Goal: Transaction & Acquisition: Subscribe to service/newsletter

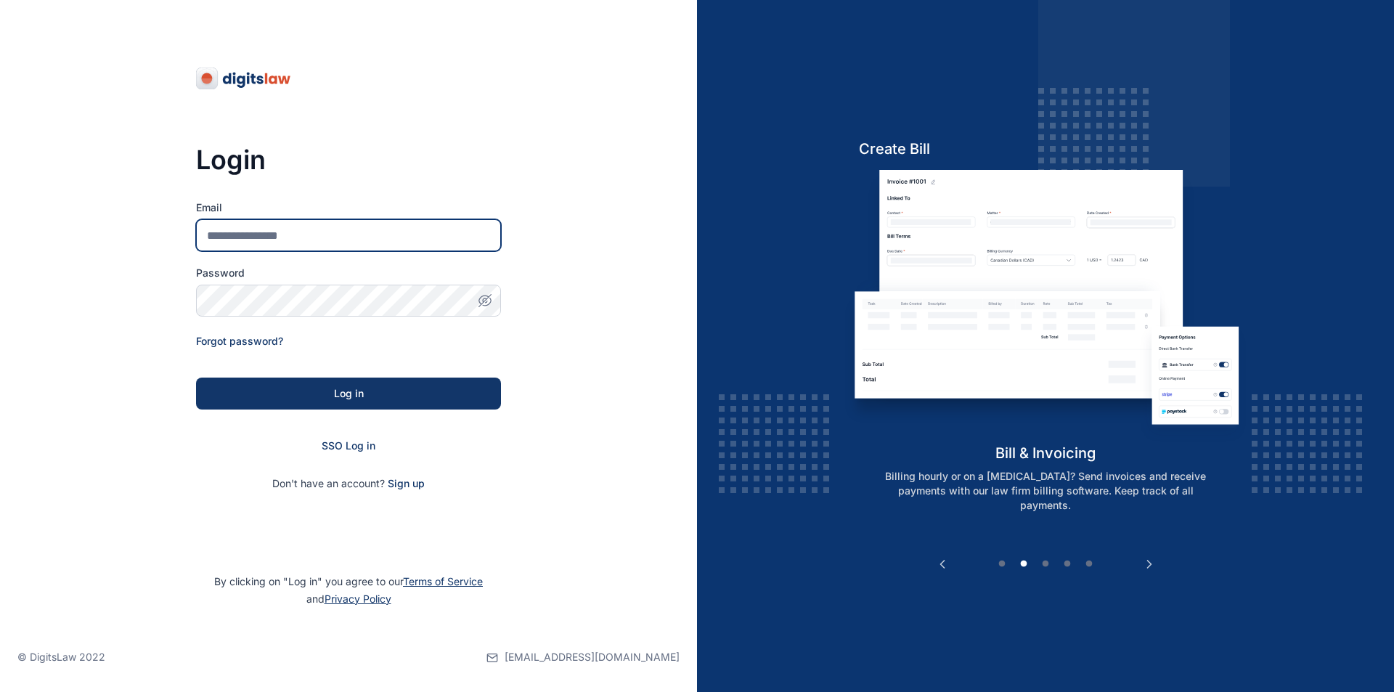
type input "**********"
click at [484, 301] on icon "button" at bounding box center [485, 300] width 15 height 15
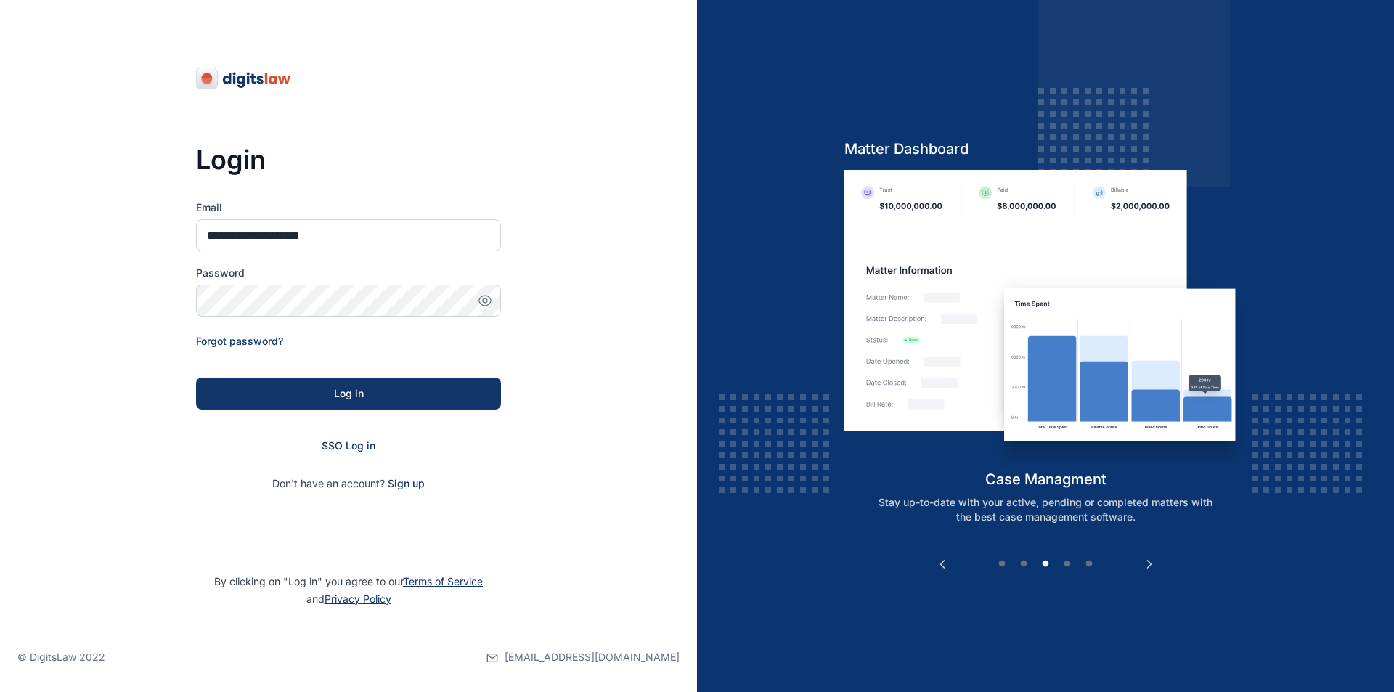
click at [484, 301] on icon "button" at bounding box center [485, 300] width 15 height 15
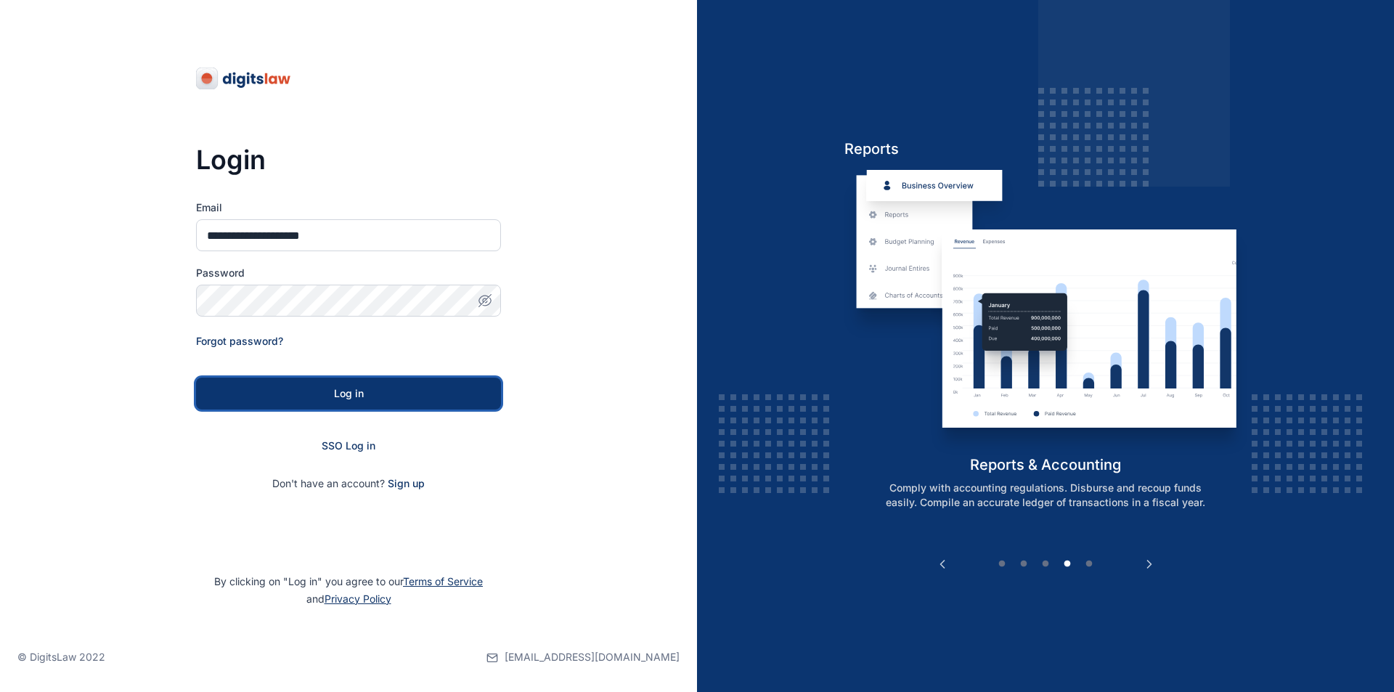
click at [361, 392] on div "Log in" at bounding box center [348, 393] width 258 height 15
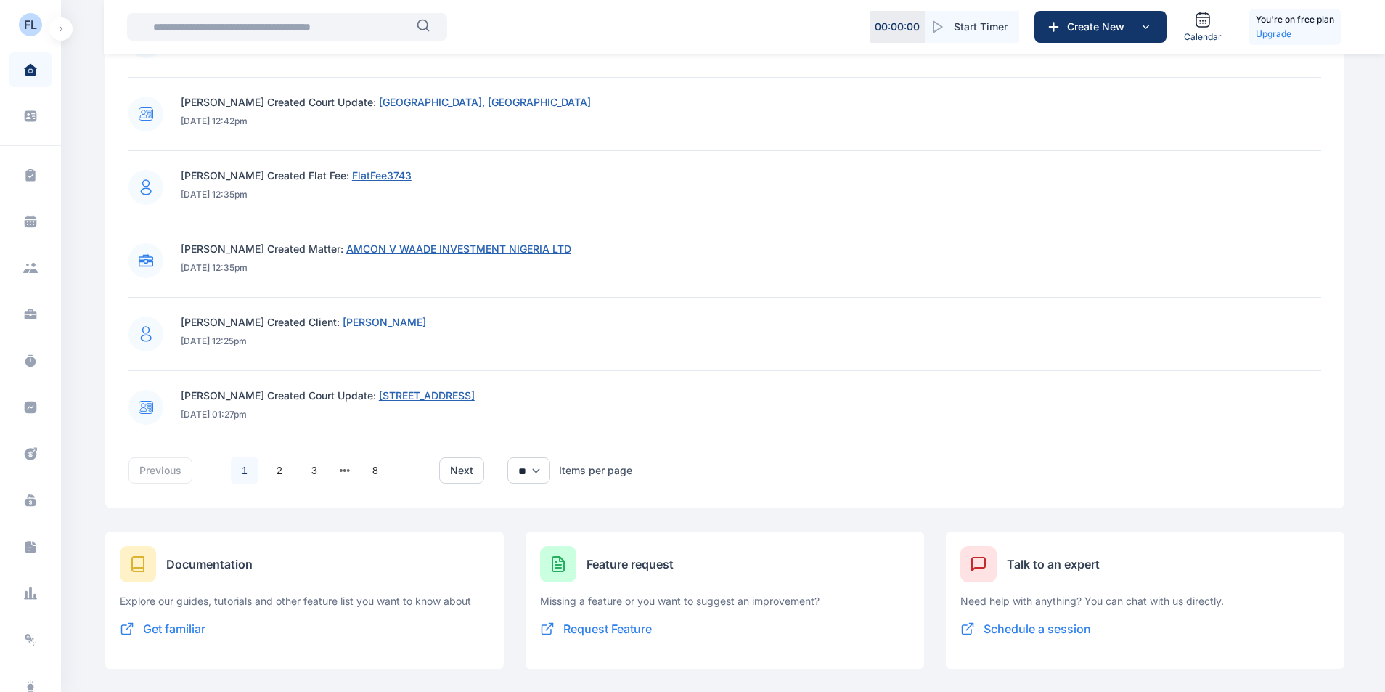
scroll to position [1347, 0]
click at [1073, 288] on li "Abimbola Odeyemi Created Matter: AMCON V WAADE INVESTMENT NIGERIA LTD 13/05/202…" at bounding box center [725, 260] width 1193 height 73
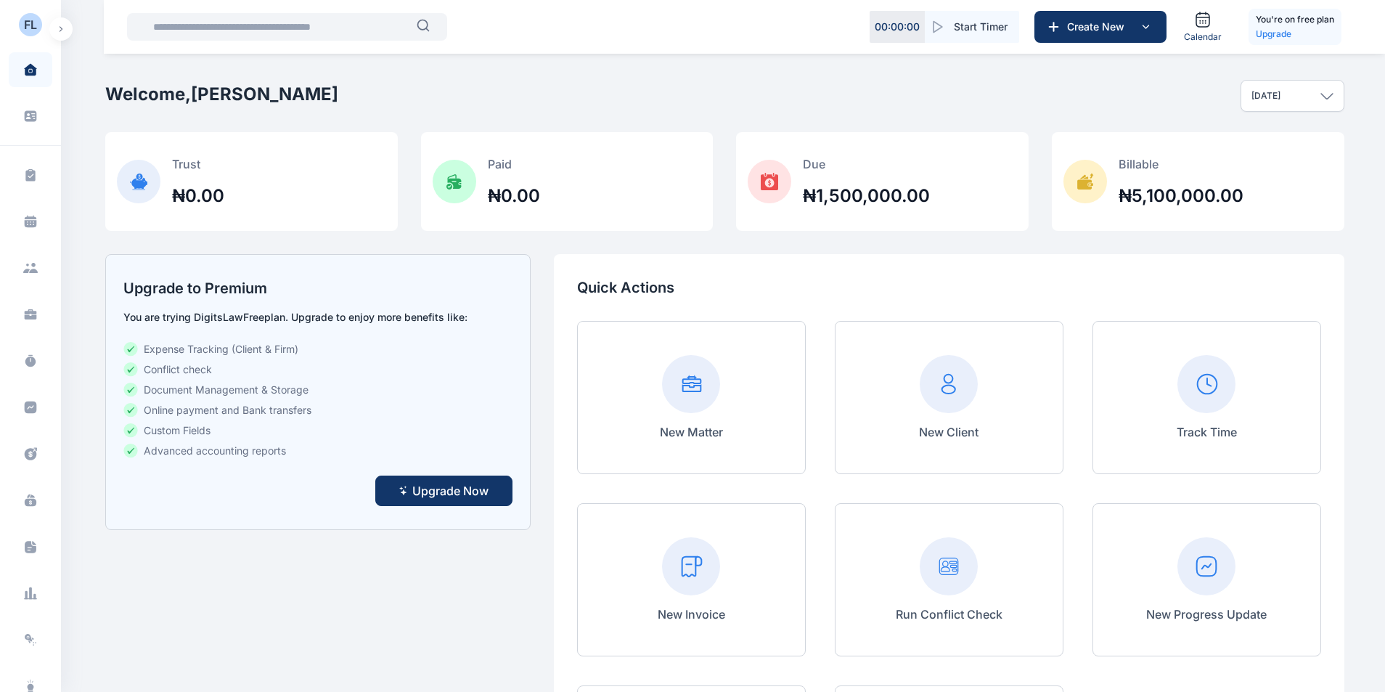
scroll to position [0, 0]
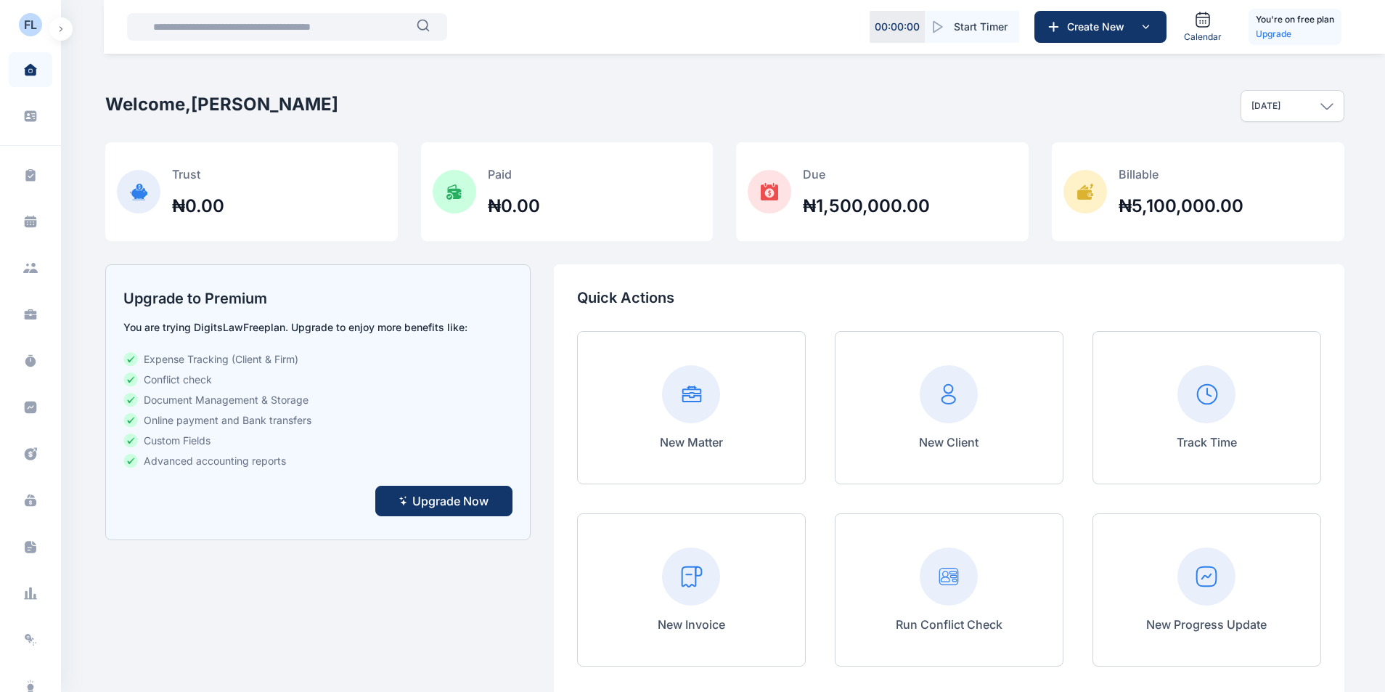
click at [443, 496] on span "Upgrade Now" at bounding box center [450, 500] width 76 height 17
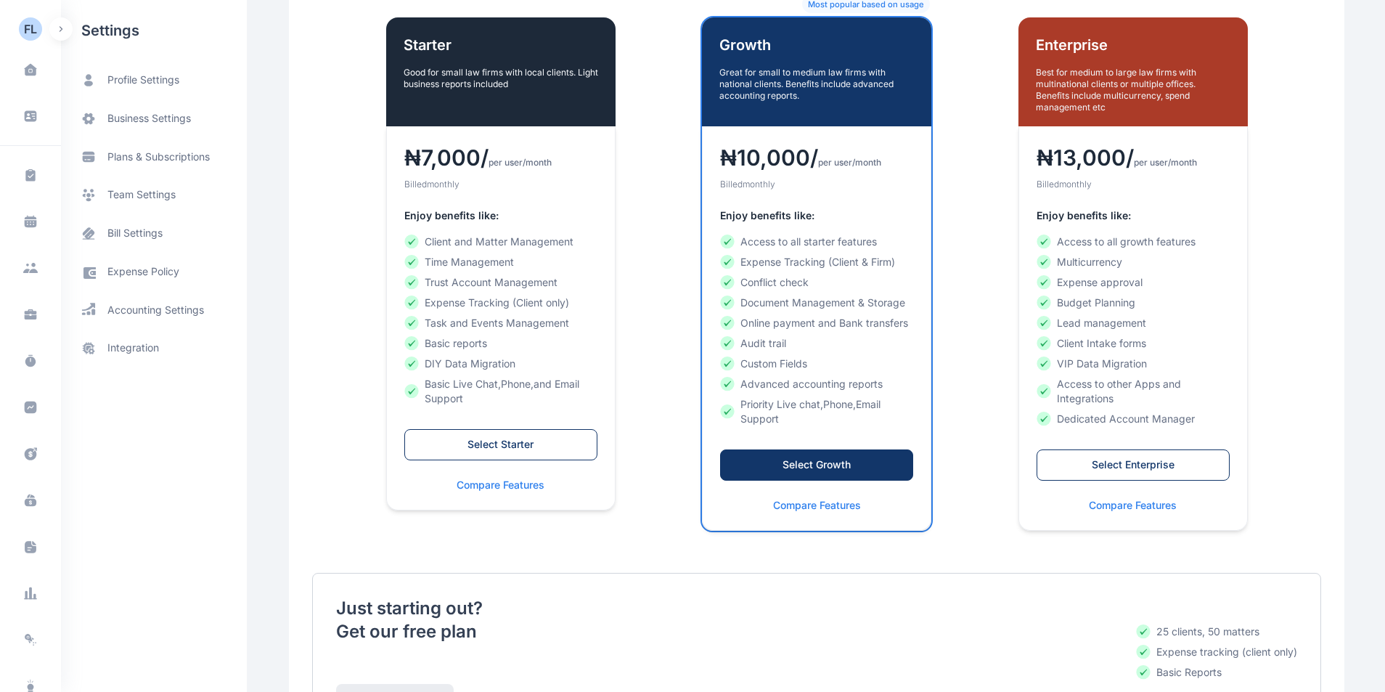
scroll to position [197, 0]
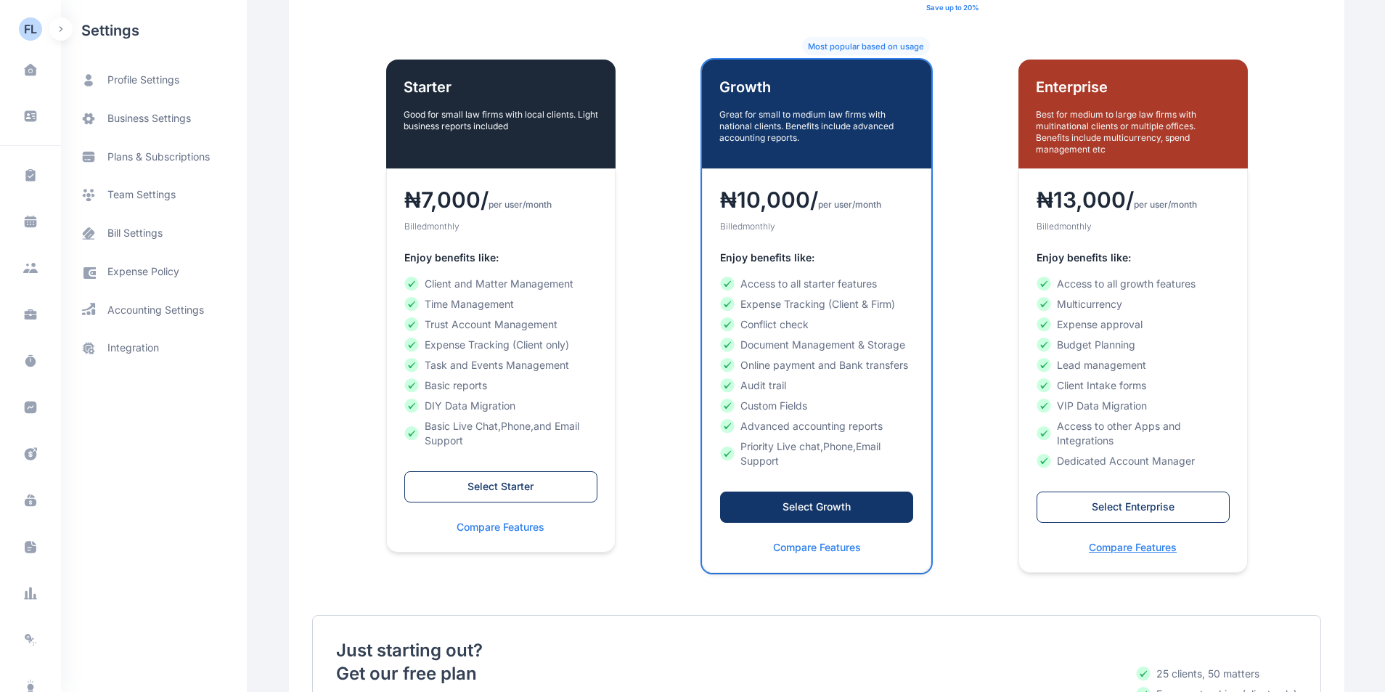
click at [1117, 545] on p "Compare Features" at bounding box center [1133, 547] width 193 height 15
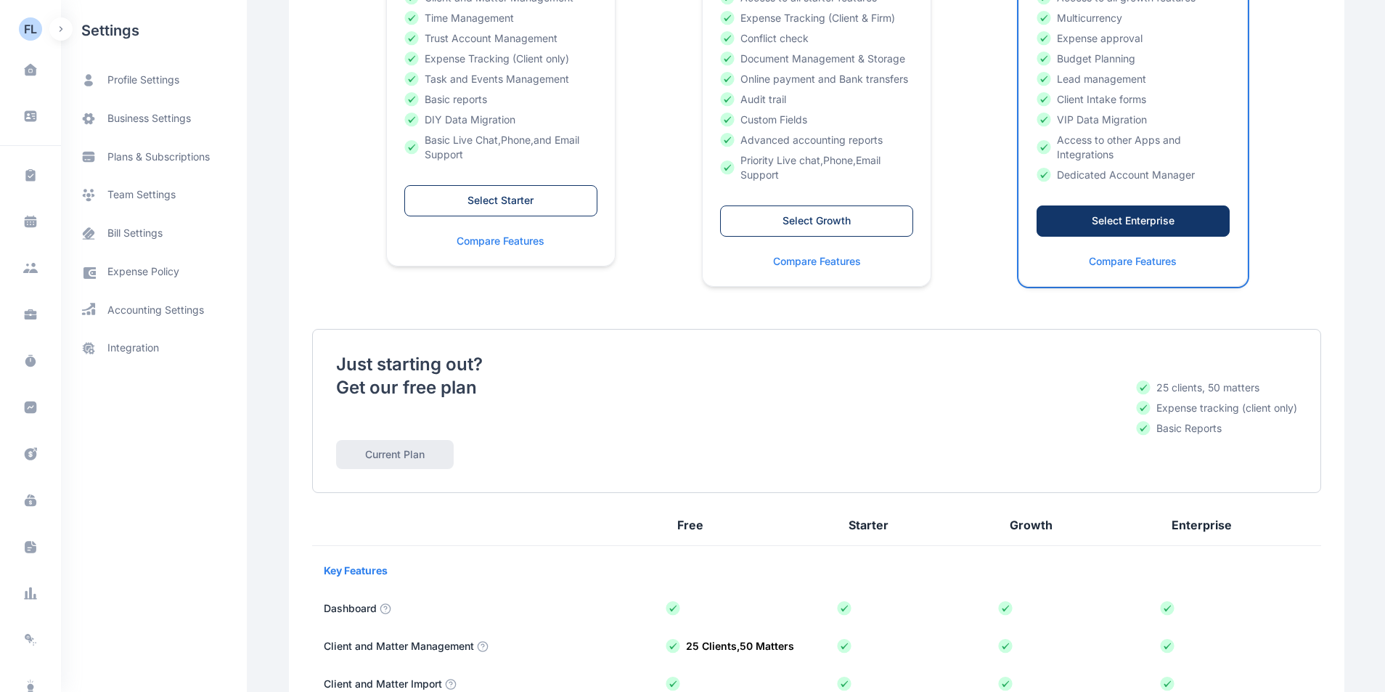
scroll to position [529, 0]
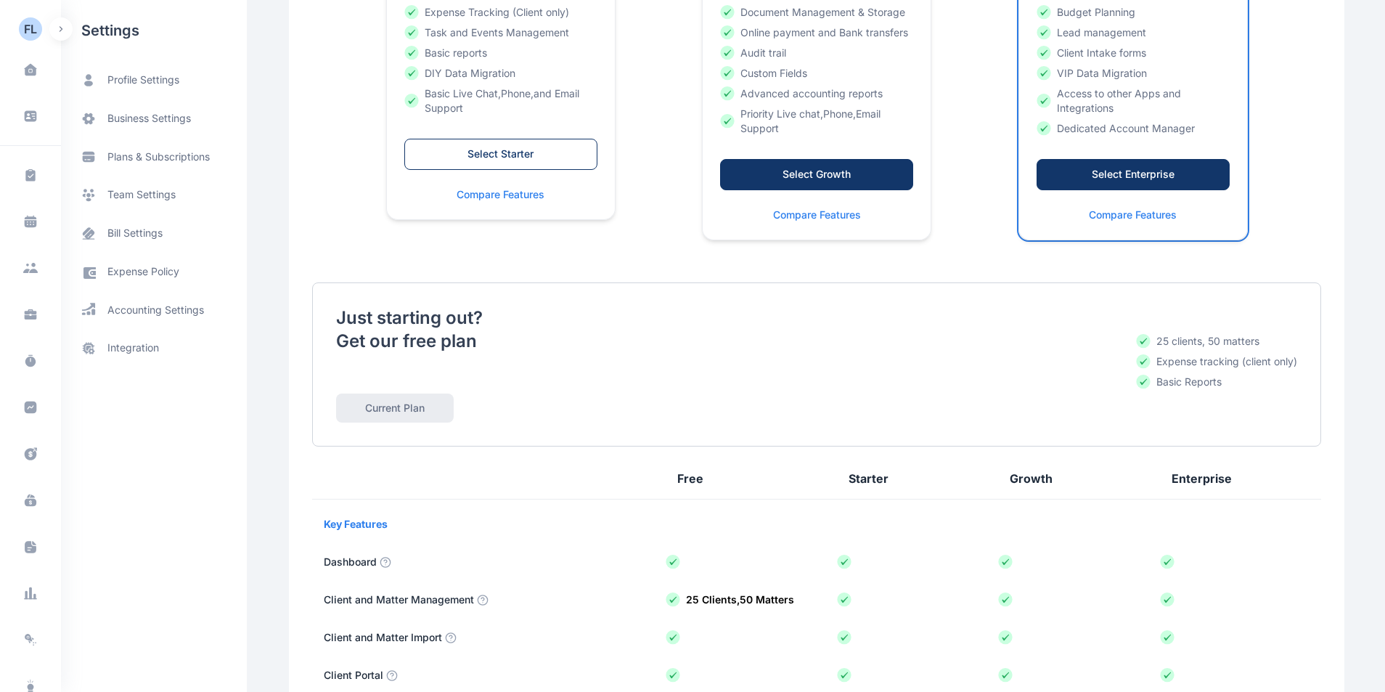
click at [817, 168] on div "Select Growth" at bounding box center [816, 174] width 163 height 15
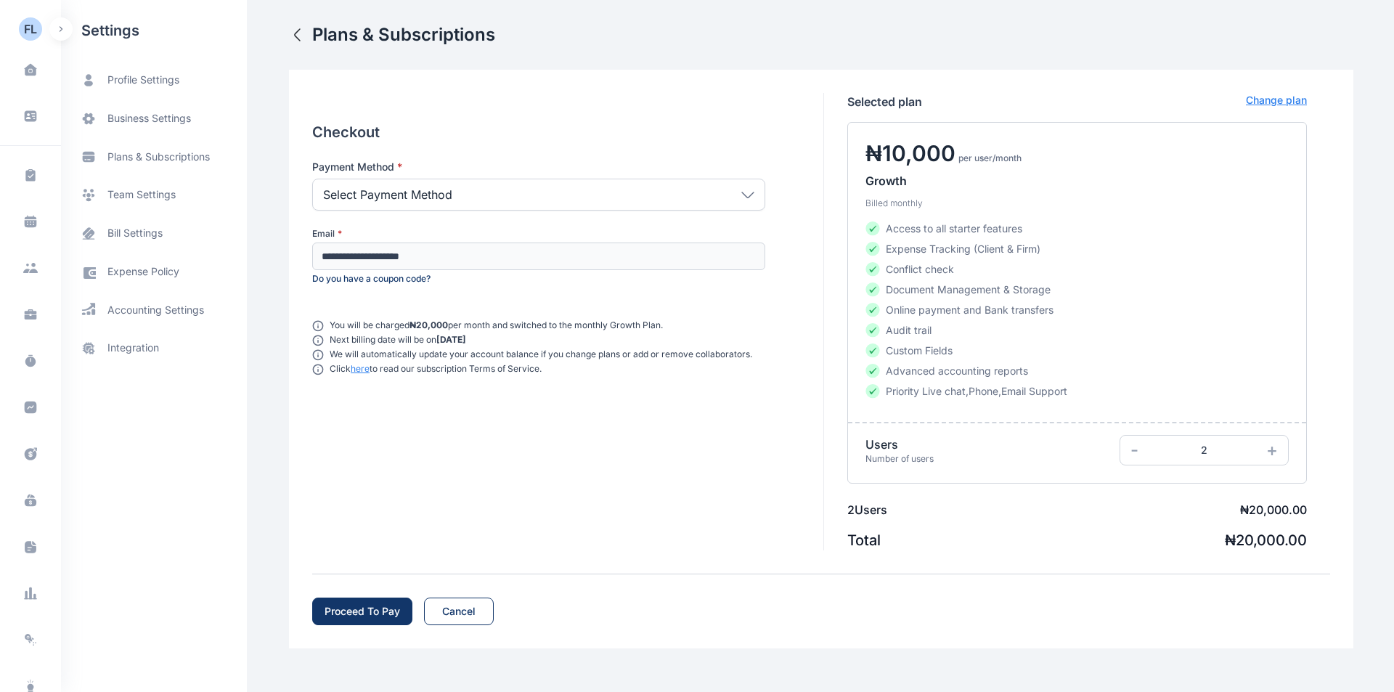
click at [1138, 454] on span "-" at bounding box center [1134, 449] width 8 height 21
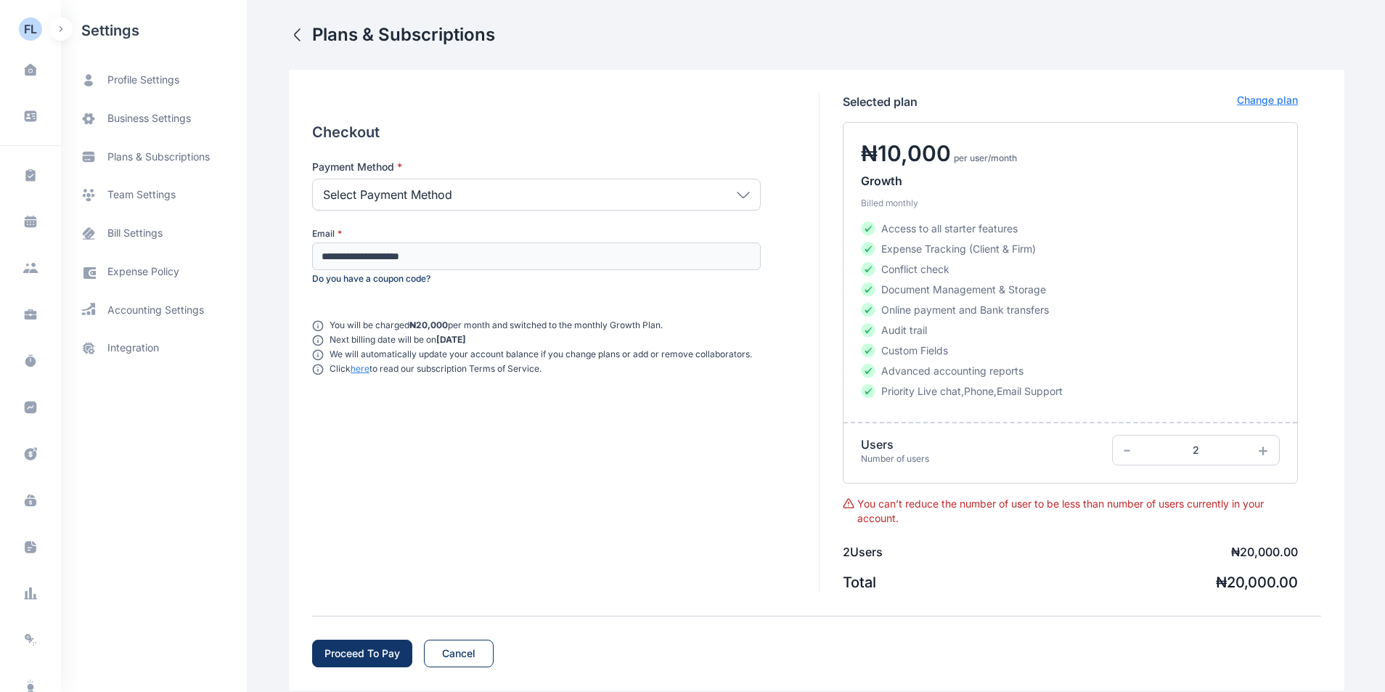
click at [1130, 452] on div "-" at bounding box center [1139, 450] width 45 height 23
click at [293, 33] on icon "button" at bounding box center [297, 34] width 17 height 17
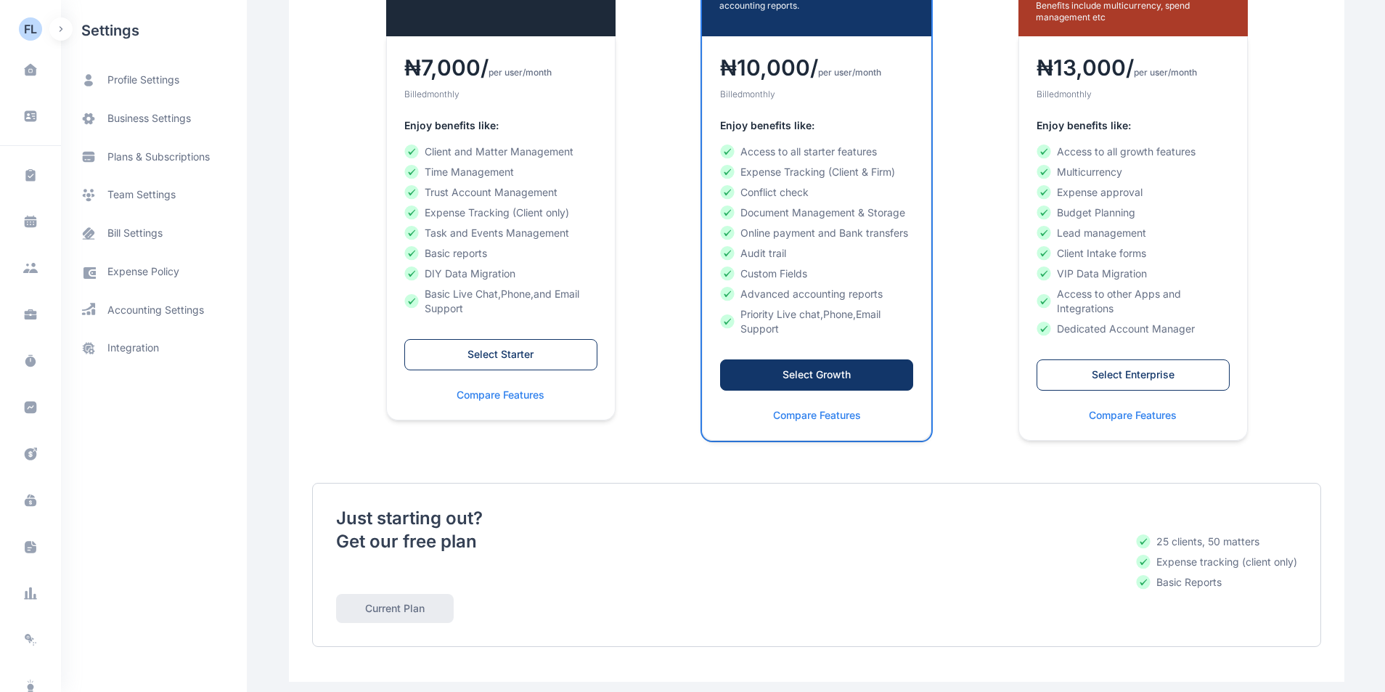
scroll to position [342, 0]
